Goal: Task Accomplishment & Management: Manage account settings

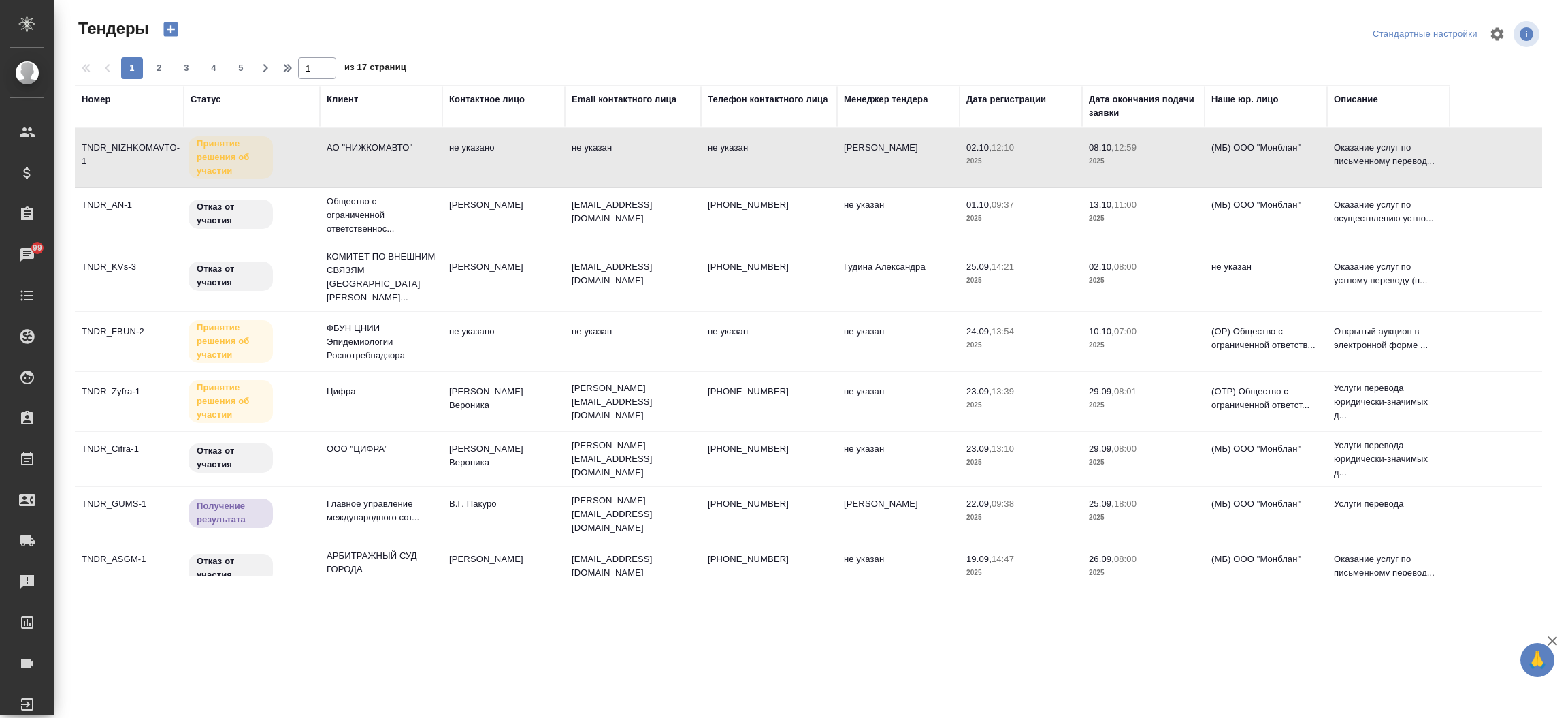
click at [884, 98] on div "Менеджер тендера" at bounding box center [886, 99] width 84 height 13
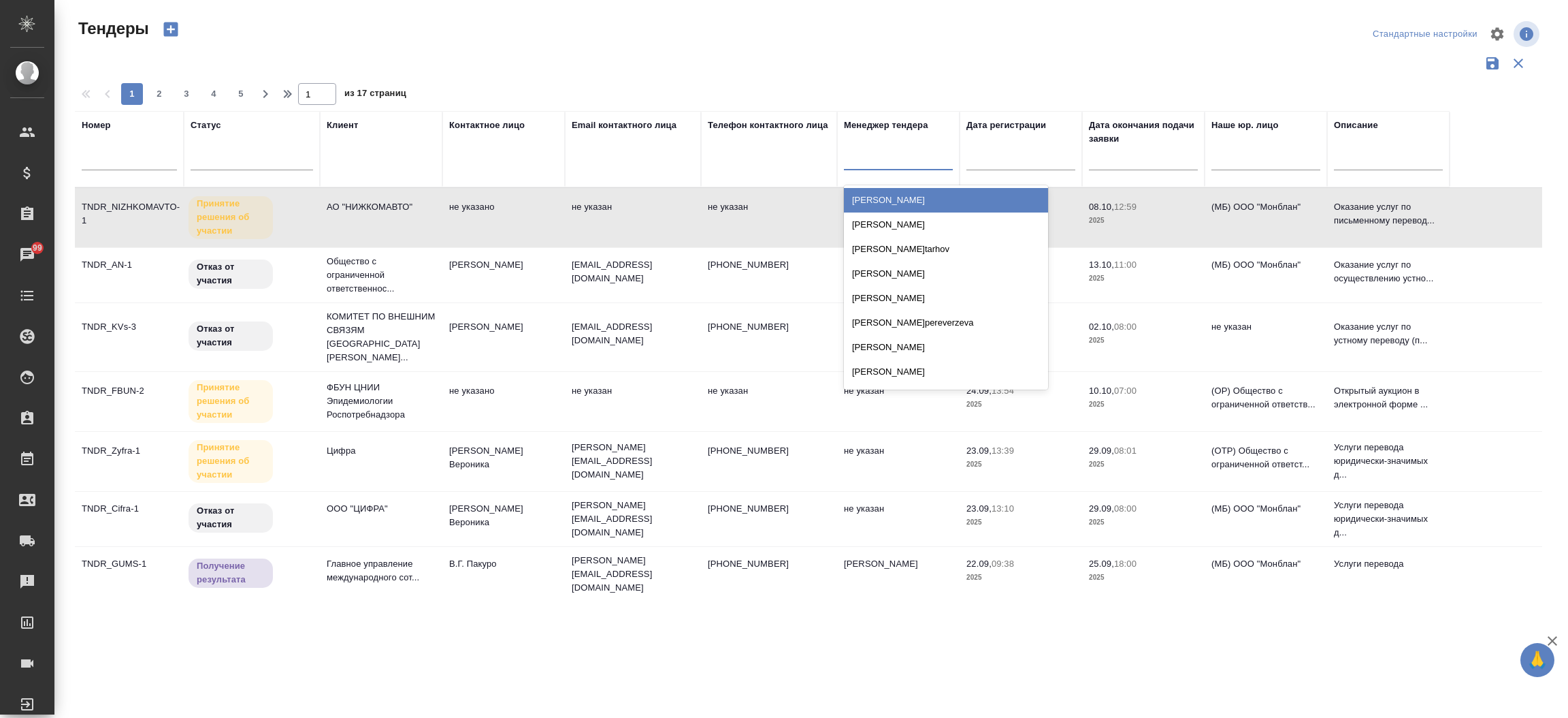
click at [875, 158] on div at bounding box center [898, 156] width 109 height 20
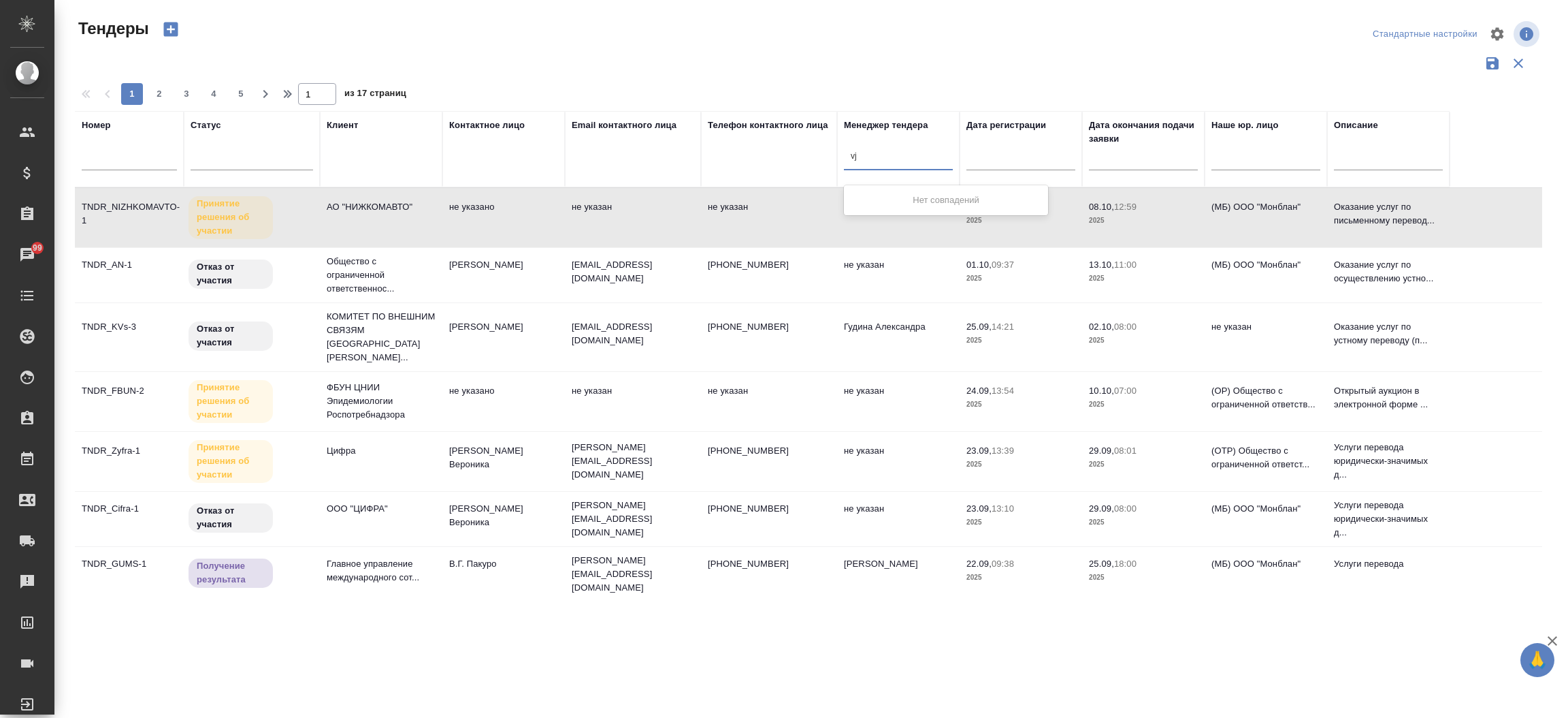
type input "v"
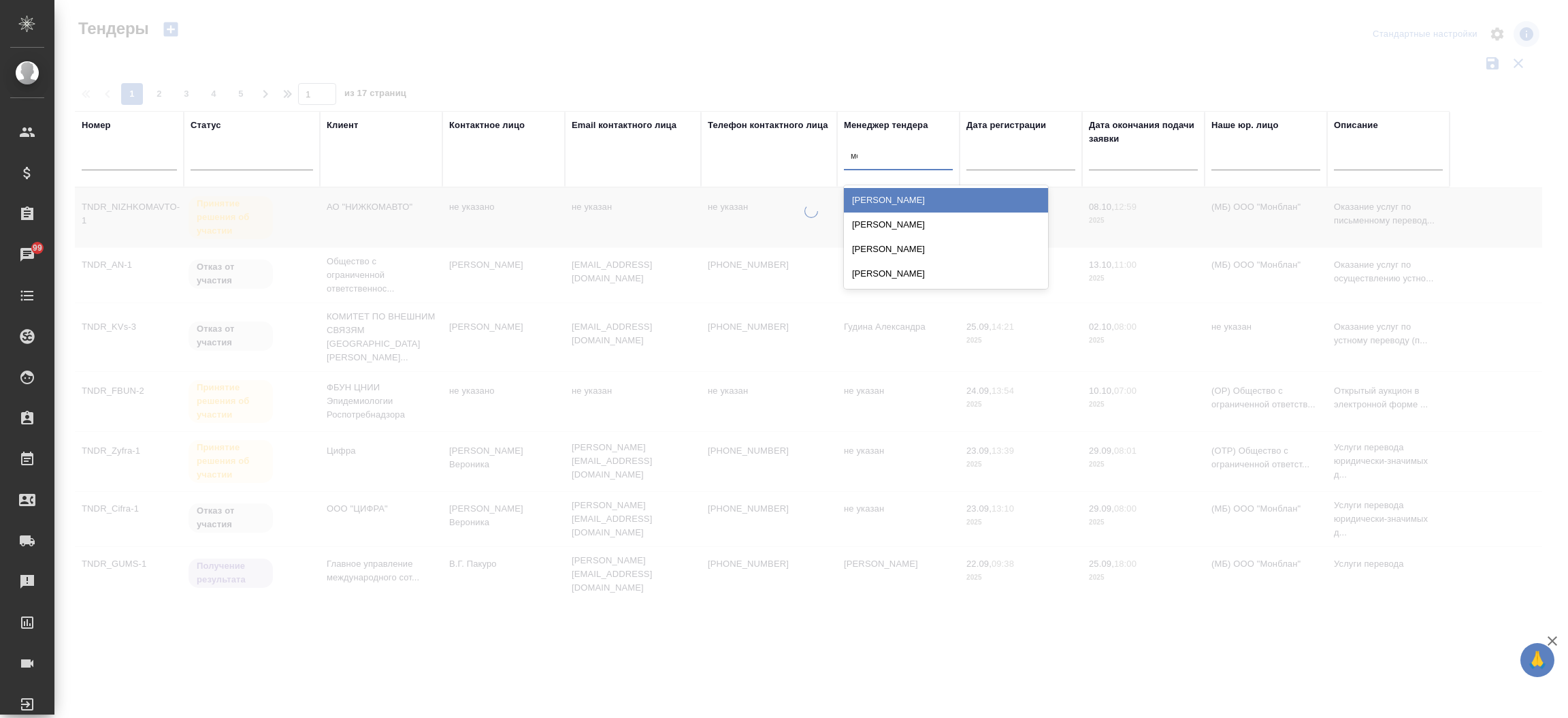
type input "моси"
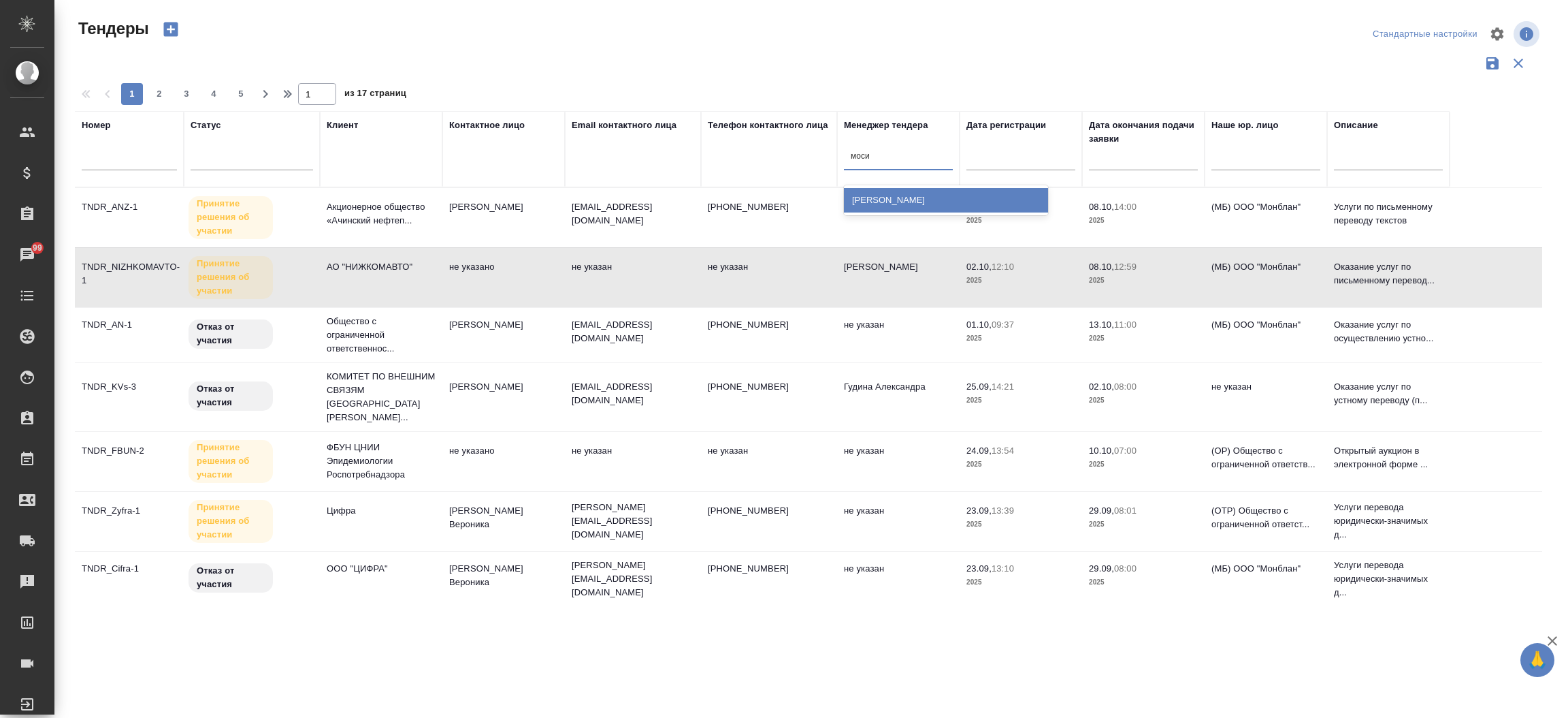
click at [875, 195] on div "[PERSON_NAME]" at bounding box center [946, 200] width 204 height 24
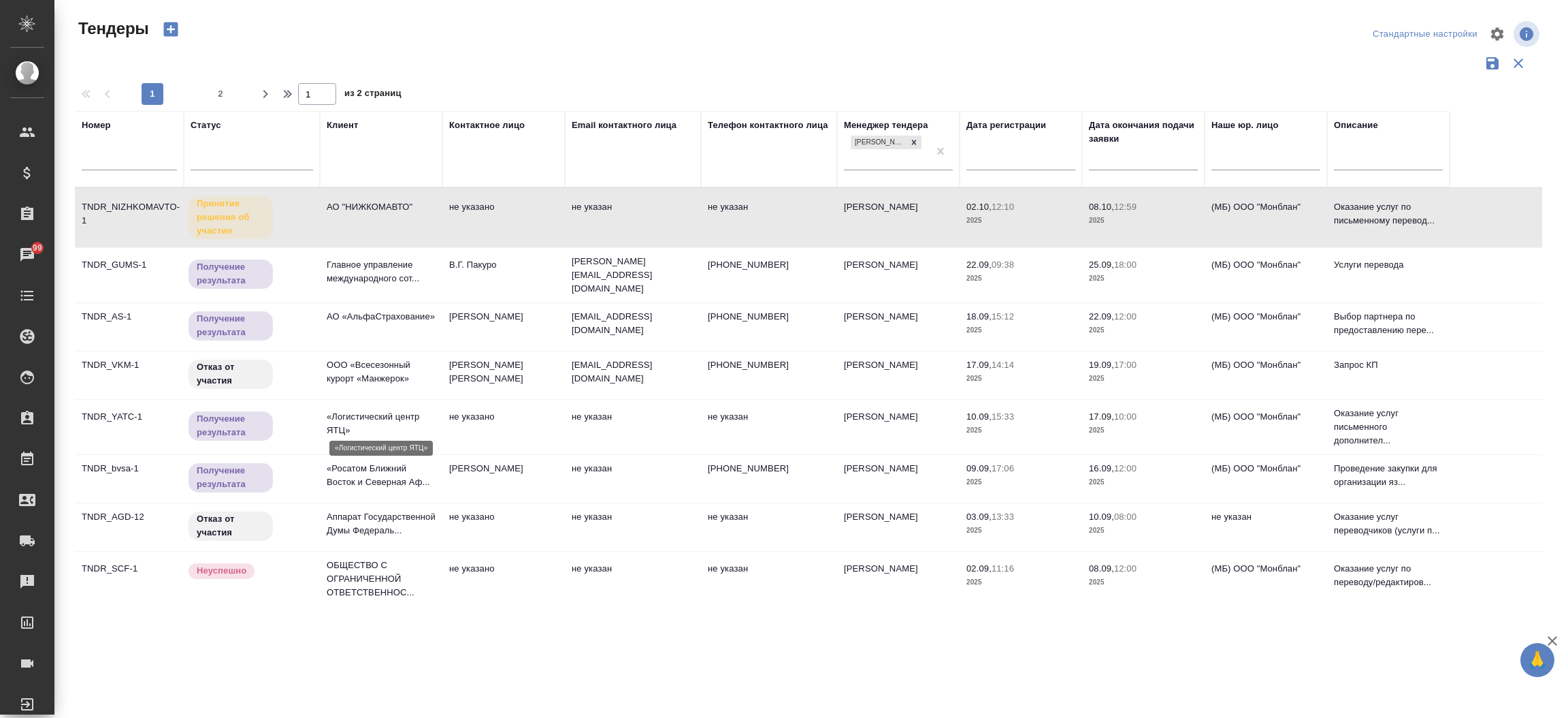
click at [365, 410] on p "«Логистический центр ЯТЦ»" at bounding box center [381, 423] width 109 height 28
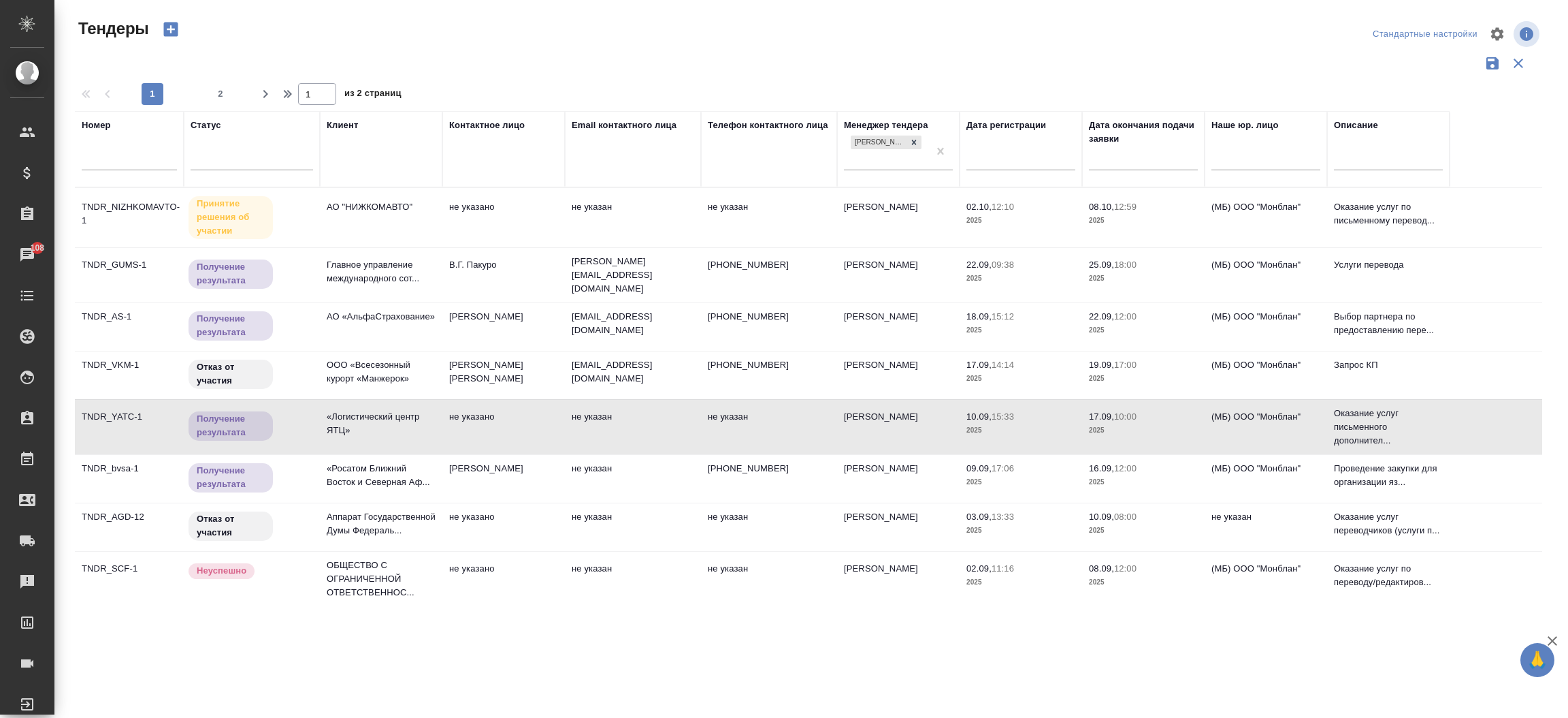
click at [540, 413] on td "не указано" at bounding box center [504, 427] width 123 height 48
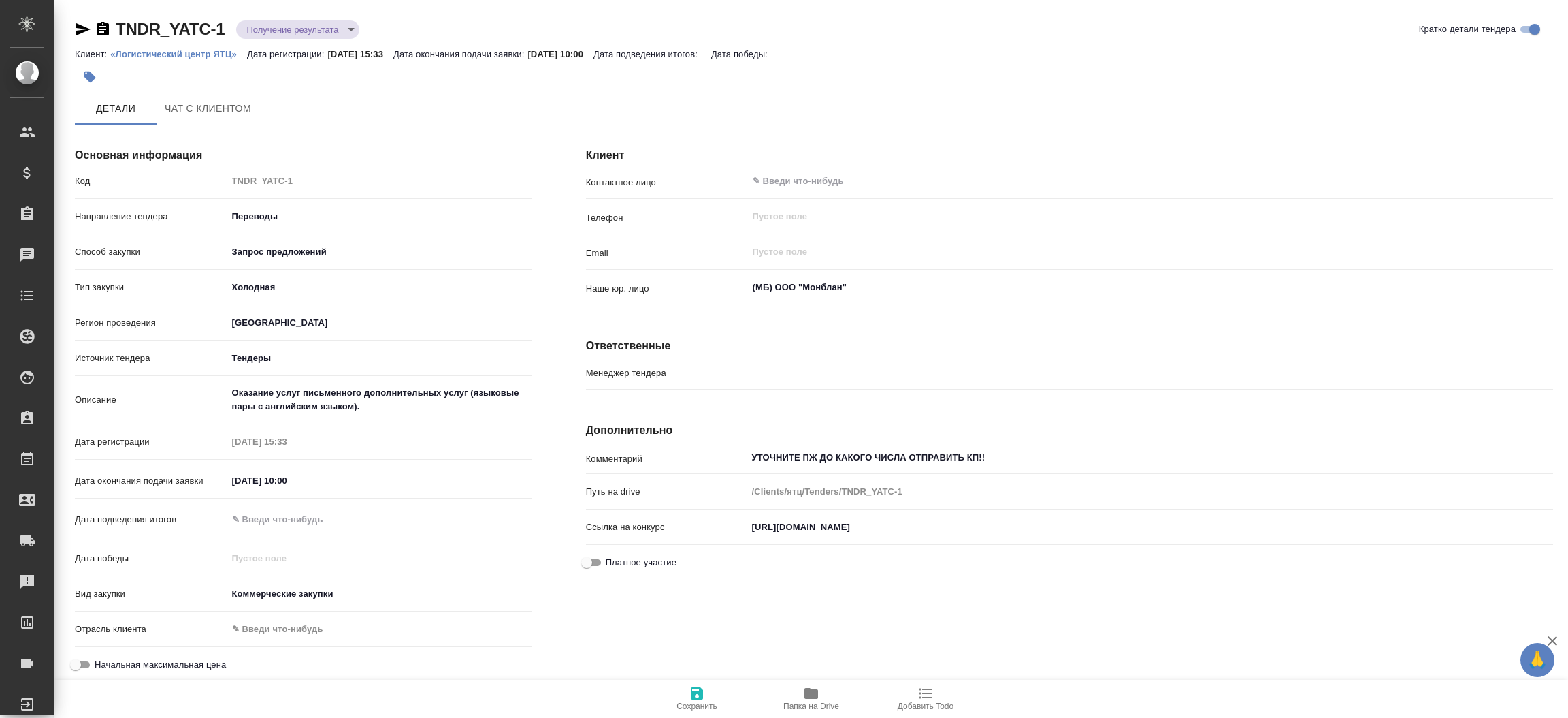
type input "[PERSON_NAME]"
click at [793, 696] on span "Папка на Drive" at bounding box center [811, 698] width 98 height 26
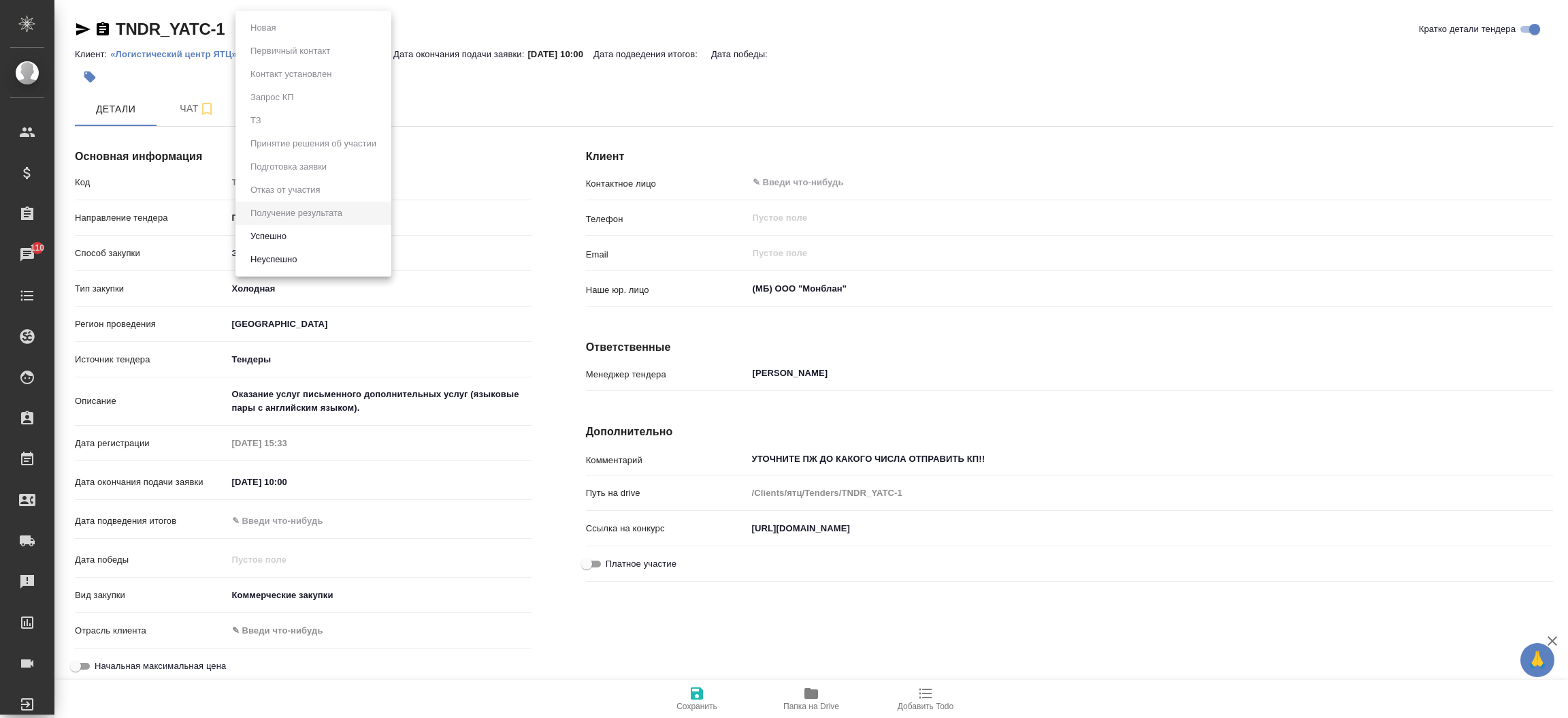
click at [344, 24] on body "🙏 .cls-1 fill:#fff; AWATERA [PERSON_NAME]prutko Клиенты Спецификации Заказы 110…" at bounding box center [784, 359] width 1568 height 718
click at [311, 256] on li "Неуспешно" at bounding box center [314, 259] width 156 height 23
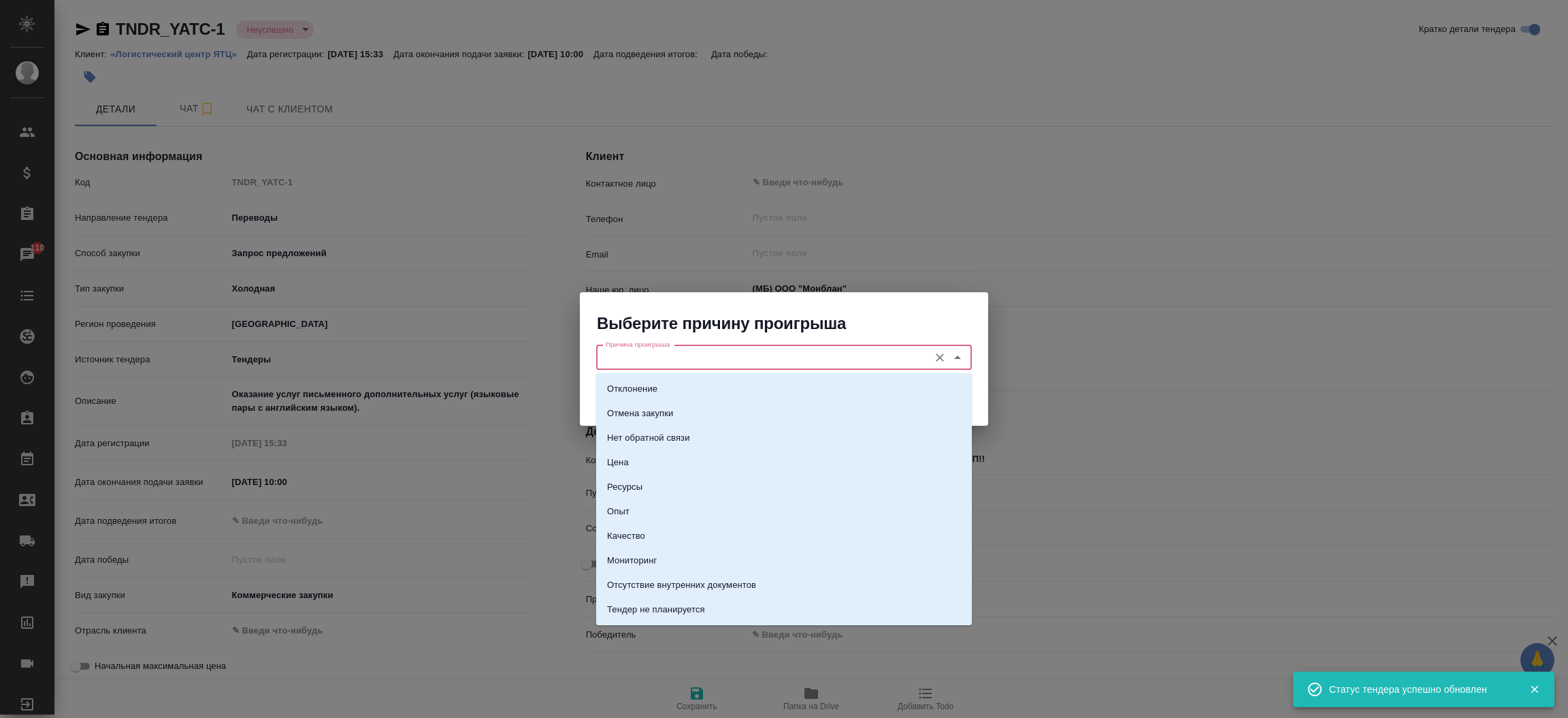
click at [650, 362] on input "Причина проигрыша" at bounding box center [761, 357] width 321 height 17
click at [652, 385] on p "Отклонение" at bounding box center [632, 388] width 50 height 13
type input "Отклонение"
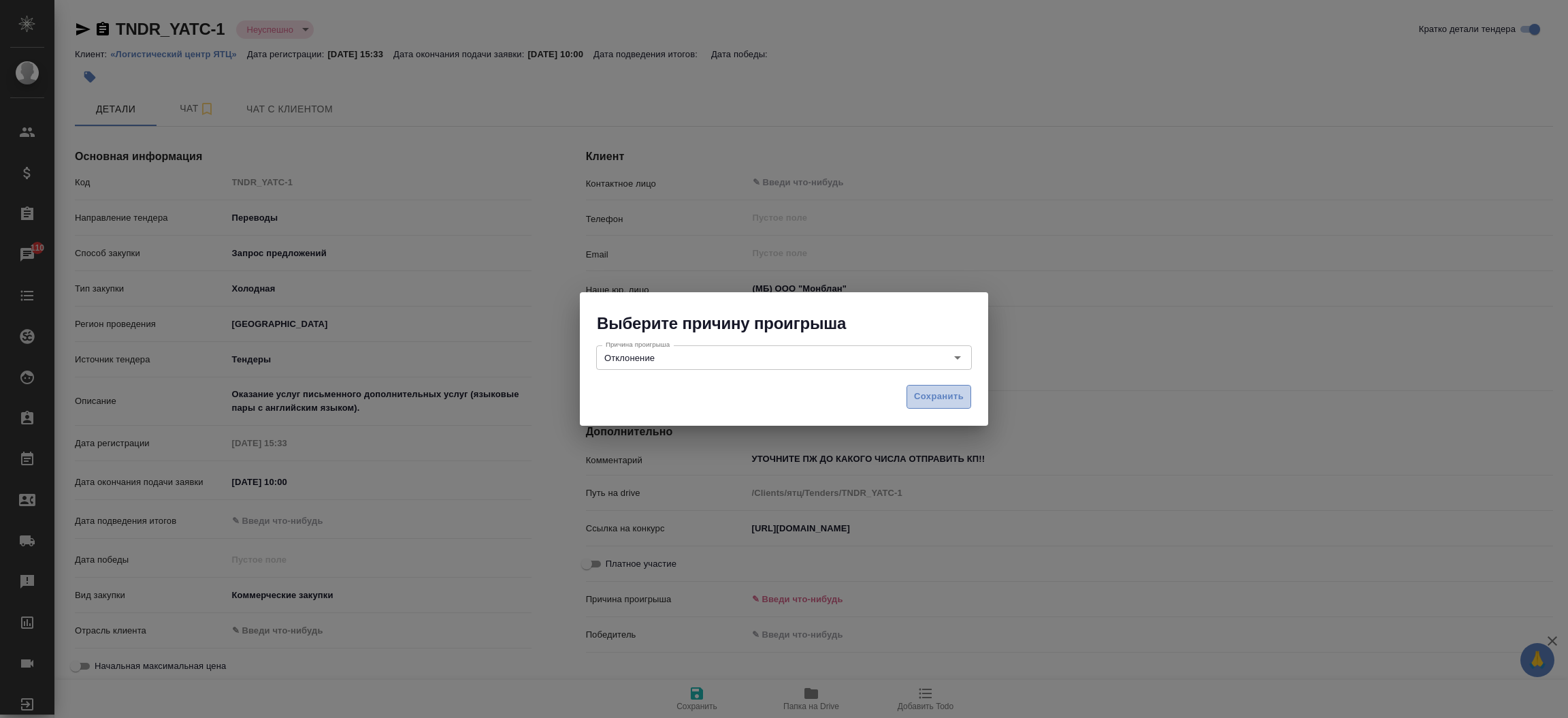
click at [920, 400] on span "Сохранить" at bounding box center [938, 396] width 50 height 16
type textarea "x"
type input "cancellation"
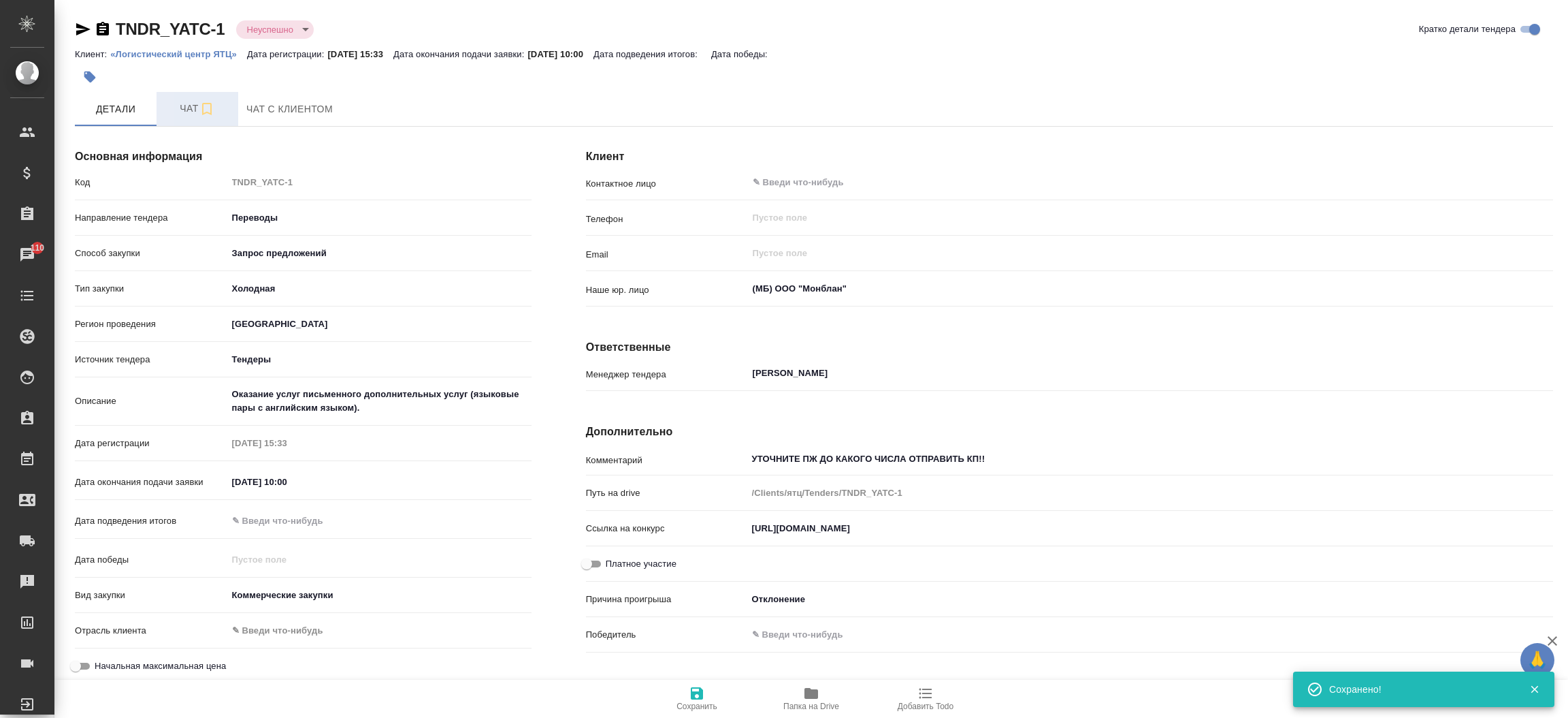
click at [185, 109] on span "Чат" at bounding box center [197, 109] width 65 height 17
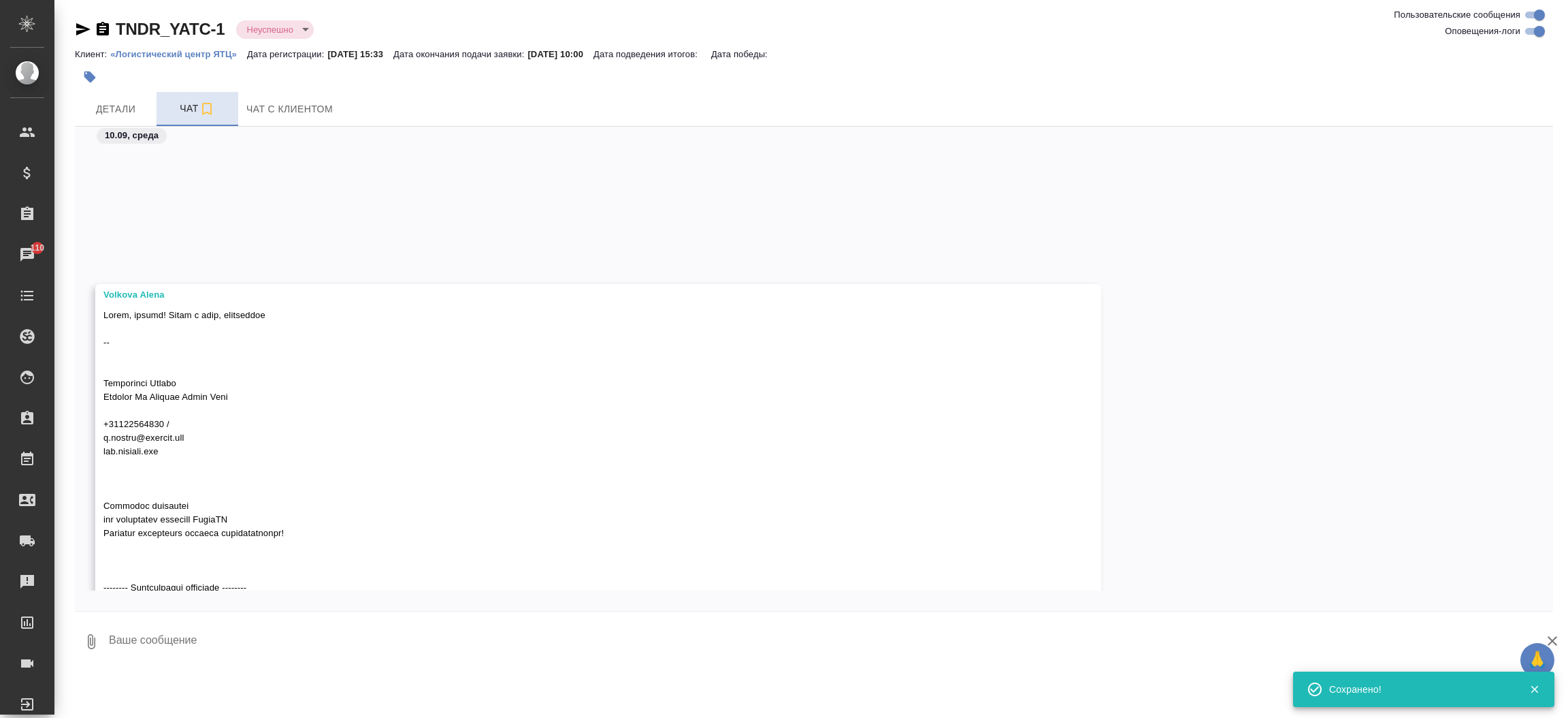
scroll to position [1014, 0]
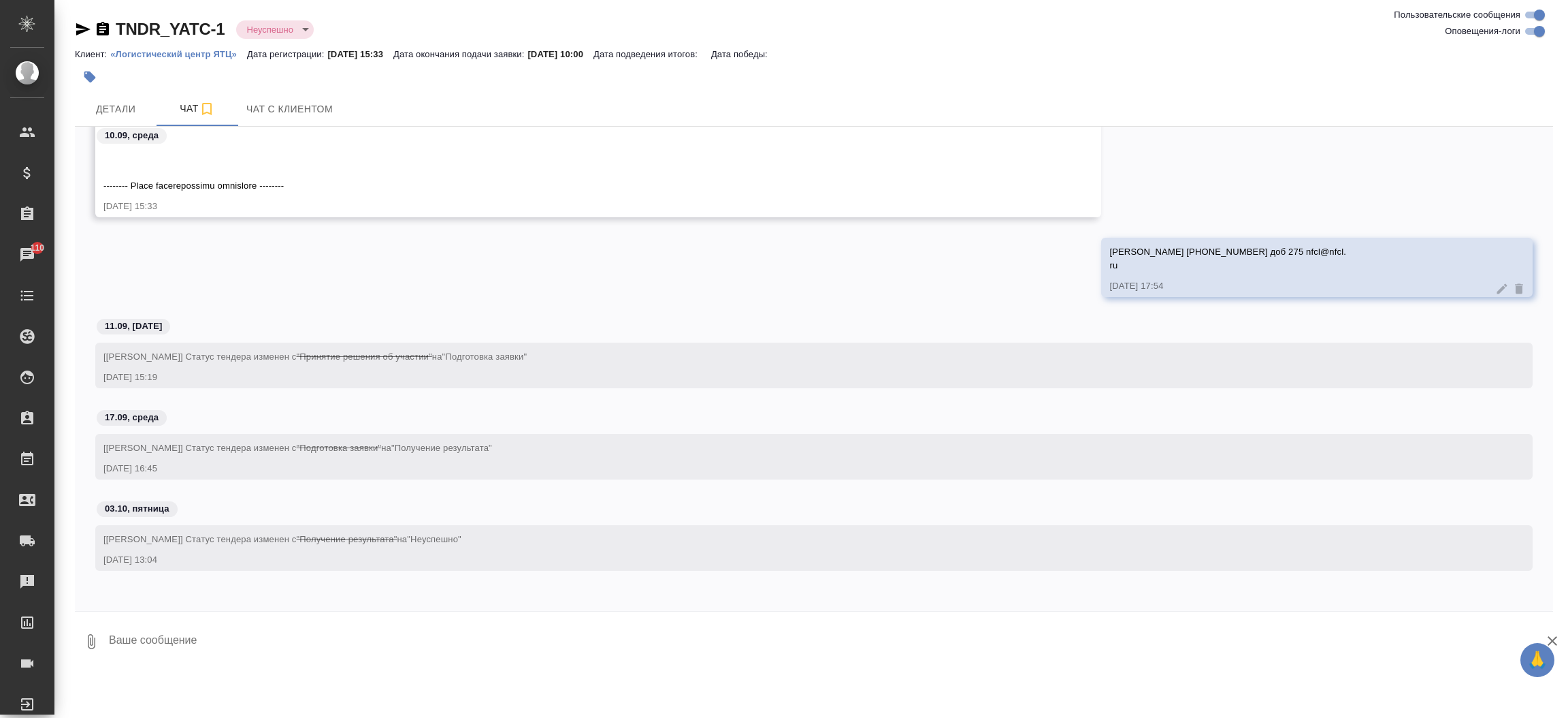
click at [413, 641] on textarea at bounding box center [830, 641] width 1445 height 46
type textarea "Указали 0 в КП в стоимости доставки"
